Goal: Task Accomplishment & Management: Use online tool/utility

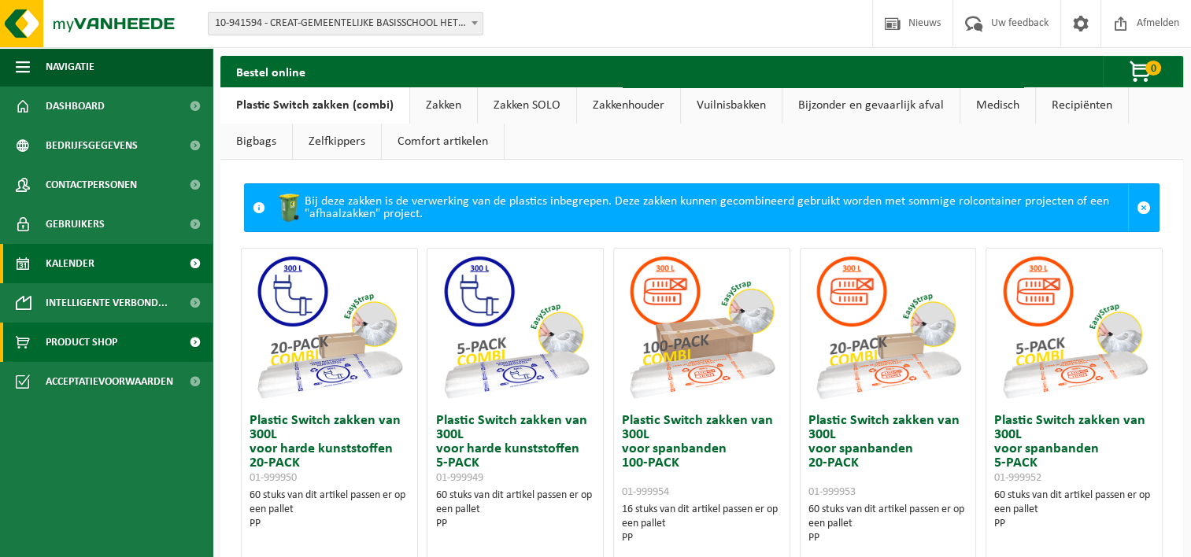
click at [85, 263] on span "Kalender" at bounding box center [70, 263] width 49 height 39
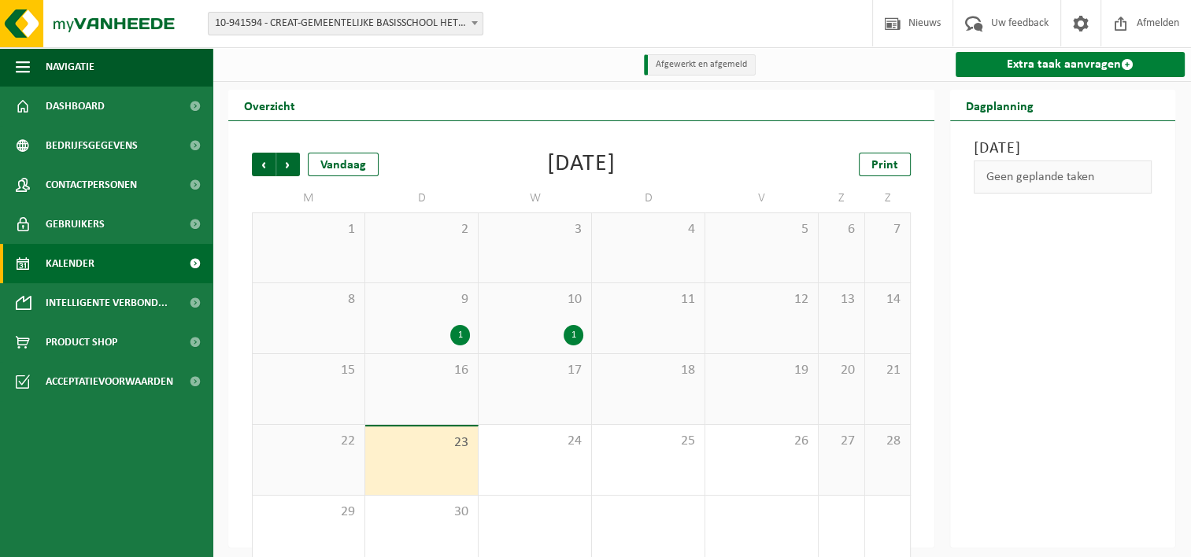
click at [1046, 65] on link "Extra taak aanvragen" at bounding box center [1070, 64] width 229 height 25
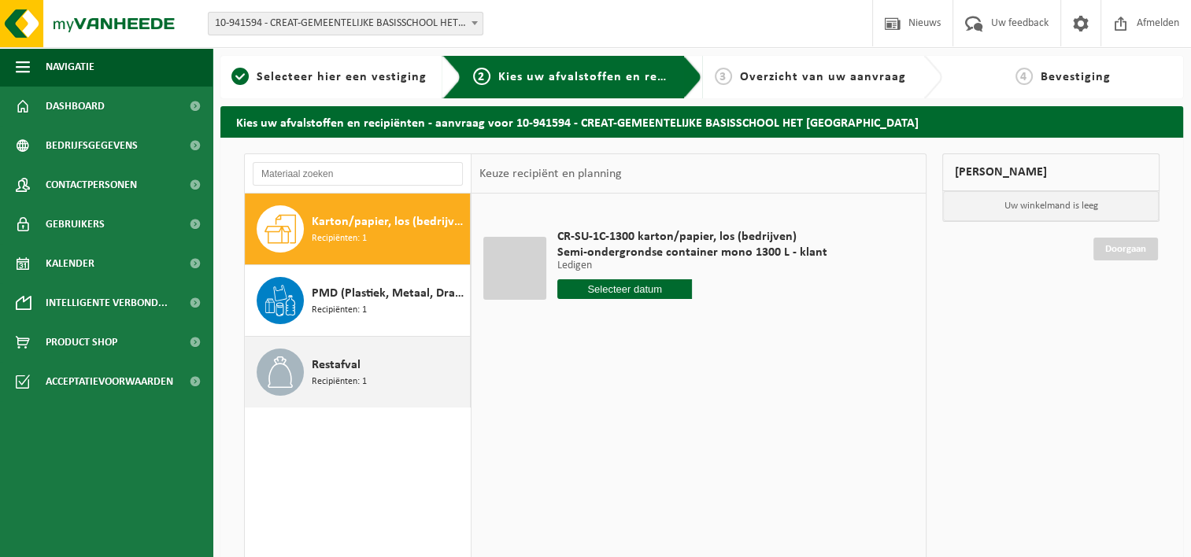
click at [331, 365] on span "Restafval" at bounding box center [336, 365] width 49 height 19
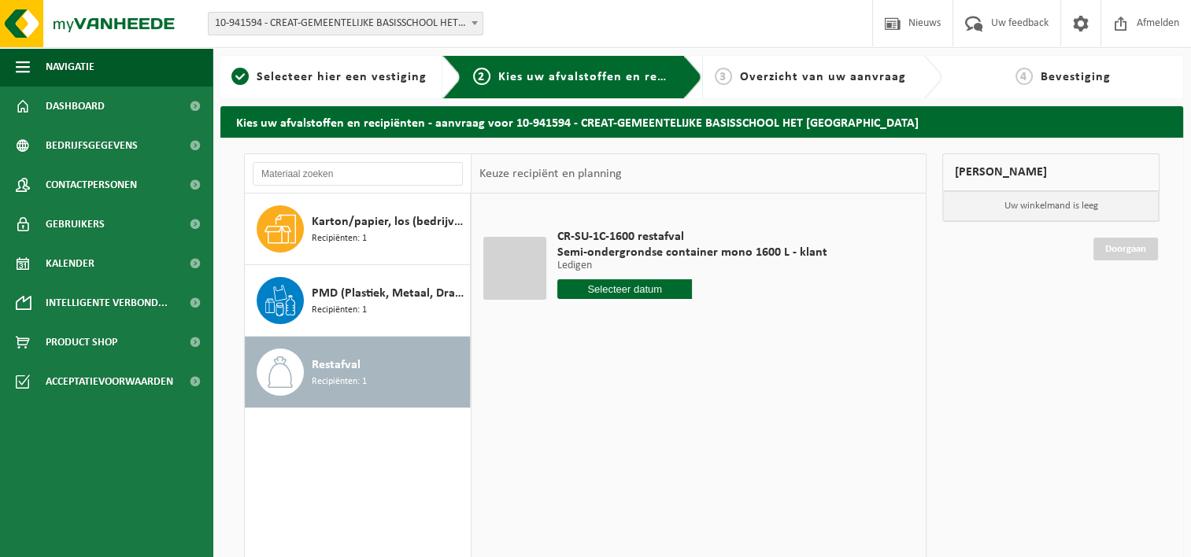
click at [605, 280] on input "text" at bounding box center [624, 289] width 135 height 20
click at [631, 448] on div "24" at bounding box center [627, 454] width 28 height 25
type input "Van [DATE]"
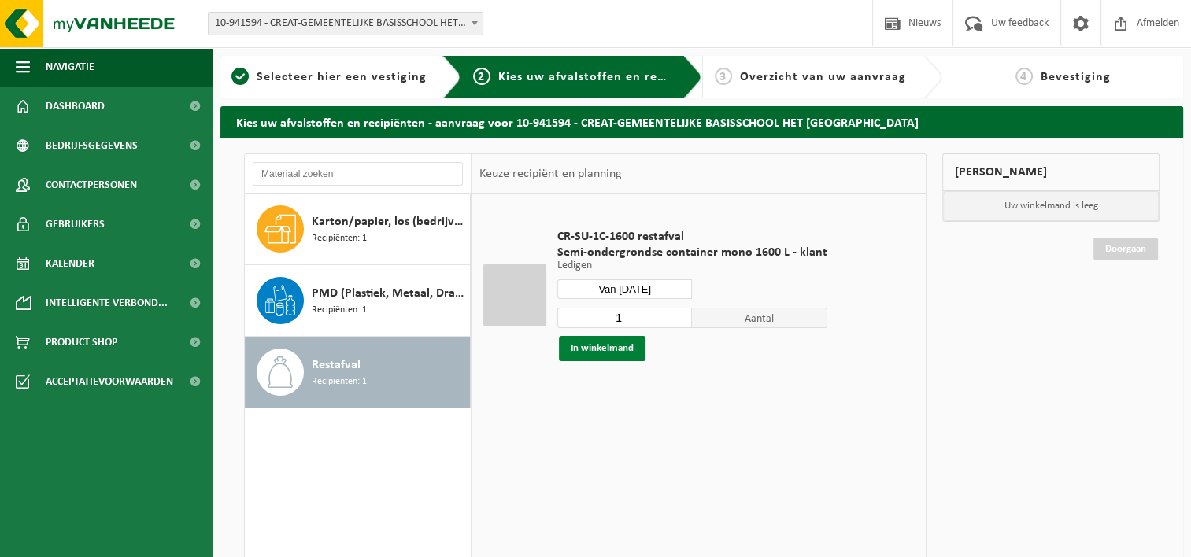
click at [614, 347] on button "In winkelmand" at bounding box center [602, 348] width 87 height 25
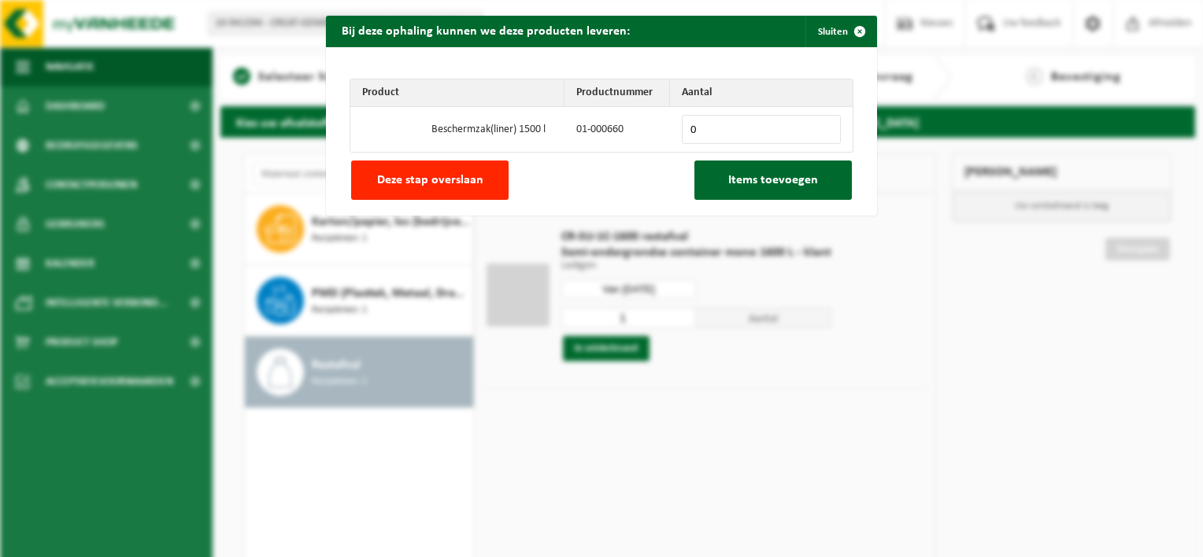
click at [702, 124] on input "0" at bounding box center [761, 129] width 159 height 29
type input "1"
click at [818, 126] on input "1" at bounding box center [761, 129] width 159 height 29
click at [762, 180] on span "Items toevoegen" at bounding box center [773, 180] width 90 height 13
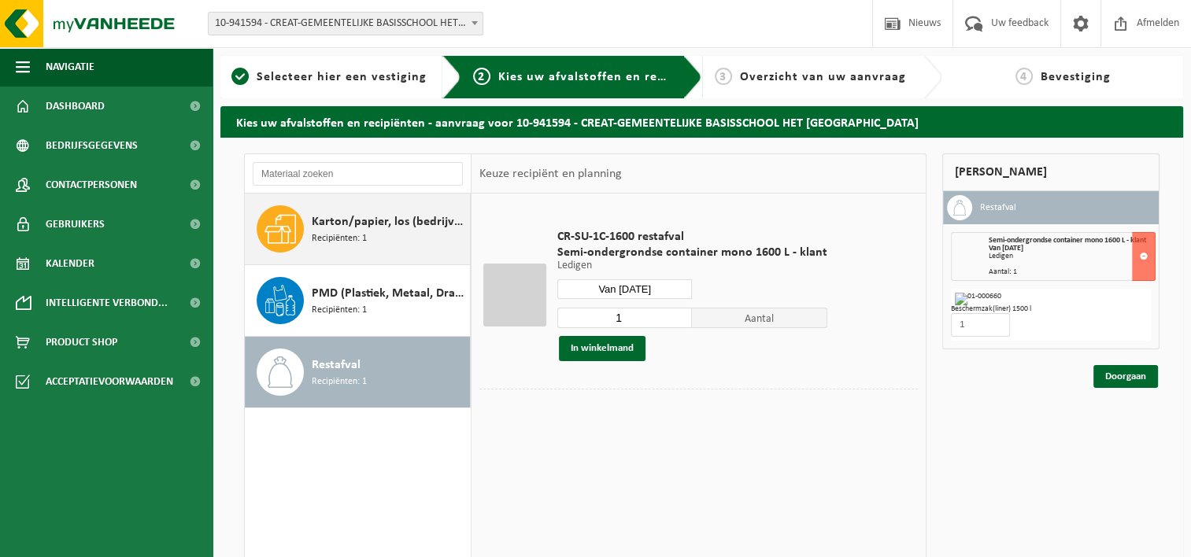
click at [383, 229] on span "Karton/papier, los (bedrijven)" at bounding box center [389, 222] width 154 height 19
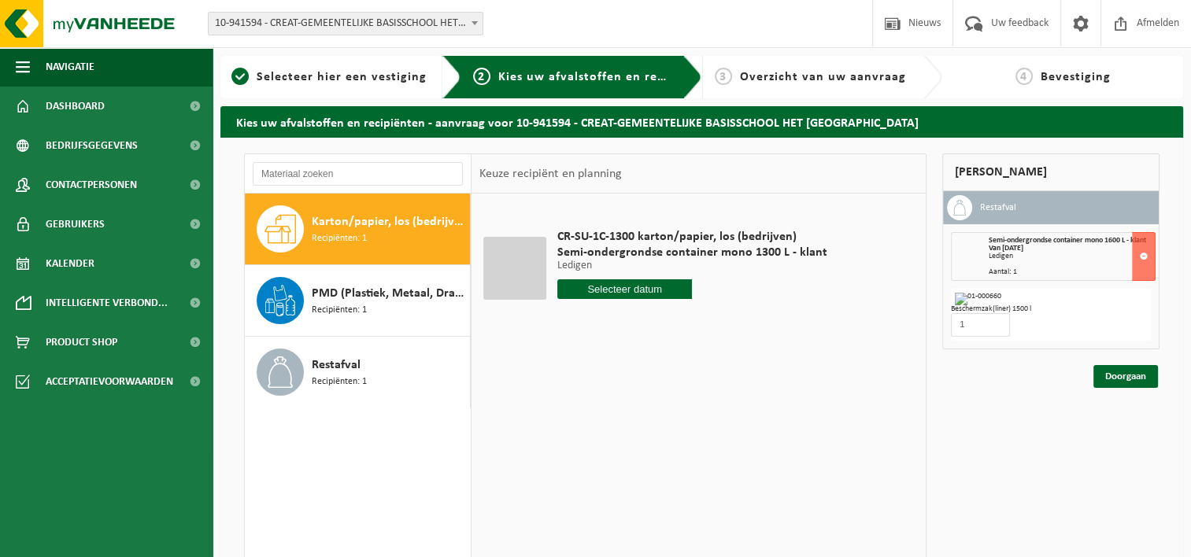
click at [642, 290] on input "text" at bounding box center [624, 289] width 135 height 20
click at [597, 476] on div "30" at bounding box center [600, 479] width 28 height 25
type input "Van 2025-09-30"
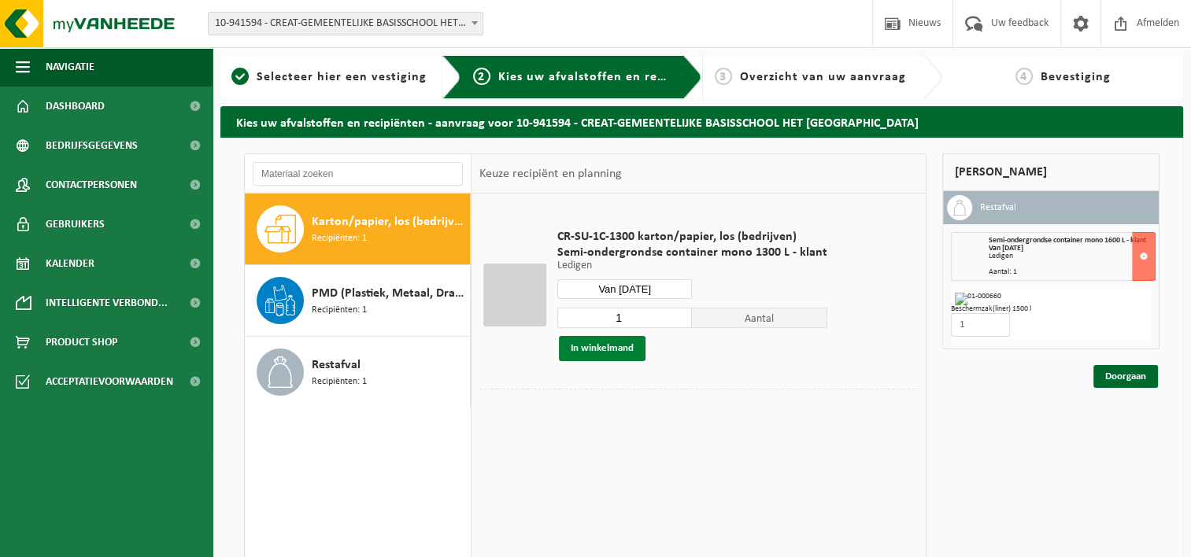
click at [625, 343] on button "In winkelmand" at bounding box center [602, 348] width 87 height 25
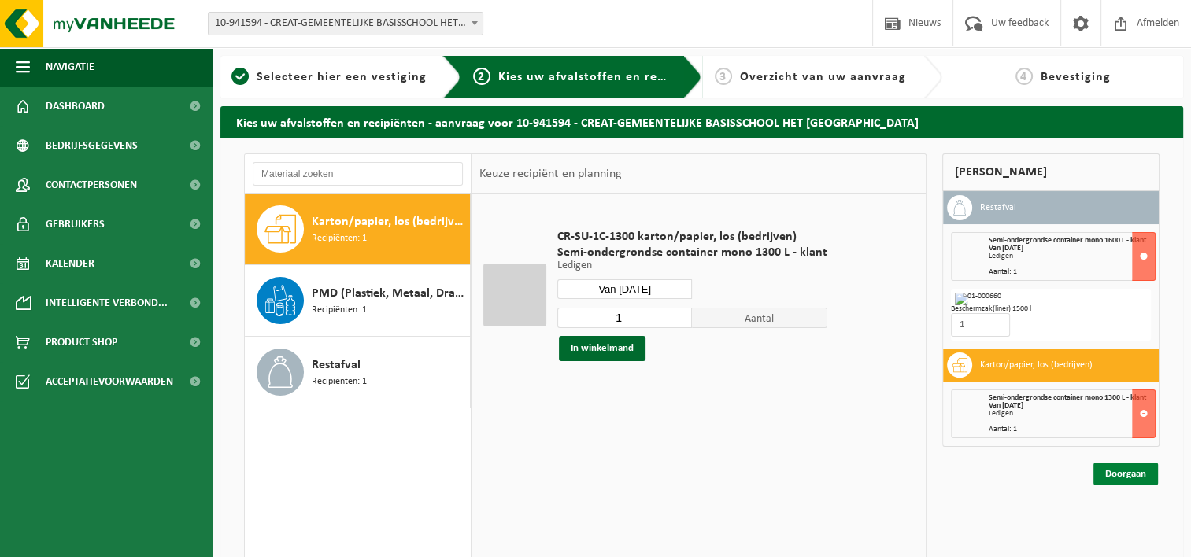
click at [1115, 476] on link "Doorgaan" at bounding box center [1125, 474] width 65 height 23
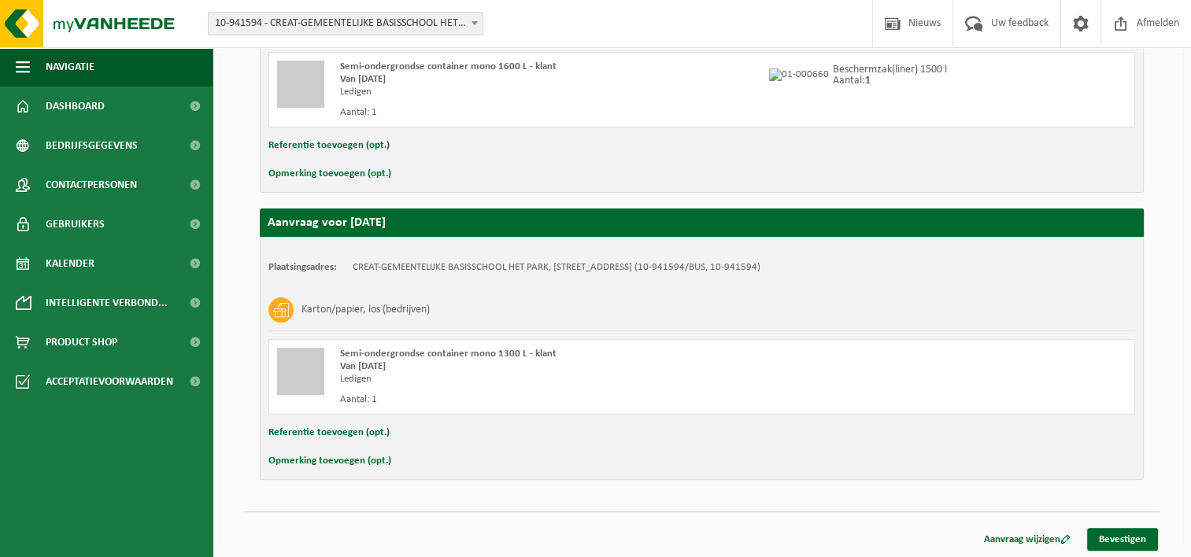
scroll to position [403, 0]
click at [1144, 535] on link "Bevestigen" at bounding box center [1122, 539] width 71 height 23
